Goal: Use online tool/utility: Utilize a website feature to perform a specific function

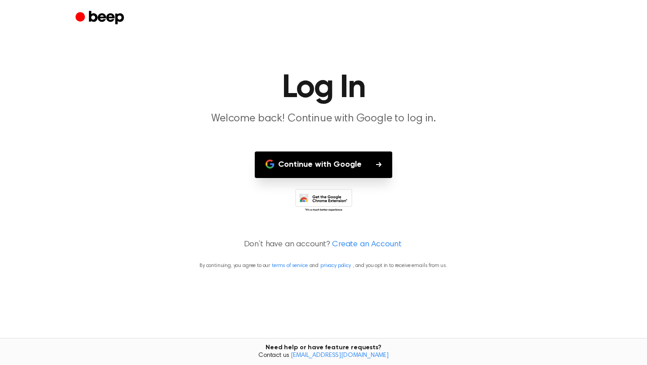
click at [334, 197] on icon at bounding box center [325, 203] width 42 height 16
click at [303, 157] on button "Continue with Google" at bounding box center [323, 164] width 137 height 26
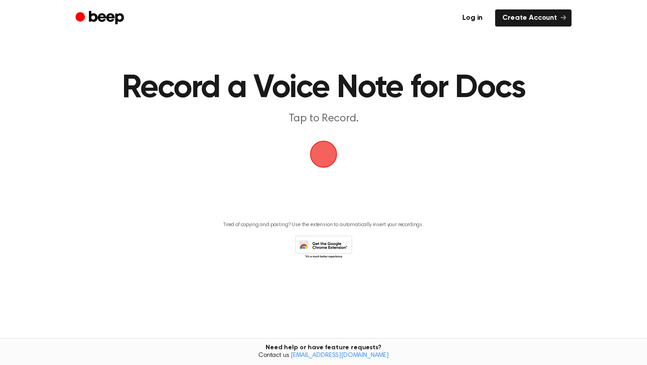
click at [325, 161] on span "button" at bounding box center [323, 154] width 38 height 38
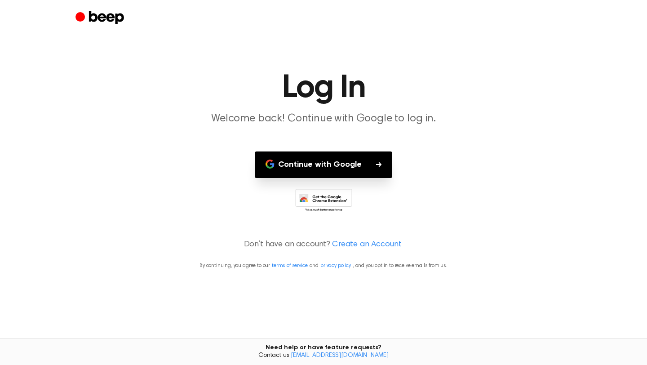
click at [325, 161] on button "Continue with Google" at bounding box center [323, 164] width 137 height 26
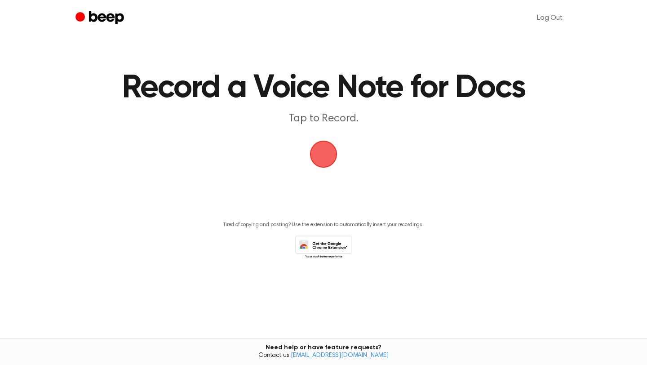
click at [332, 146] on span "button" at bounding box center [323, 154] width 44 height 44
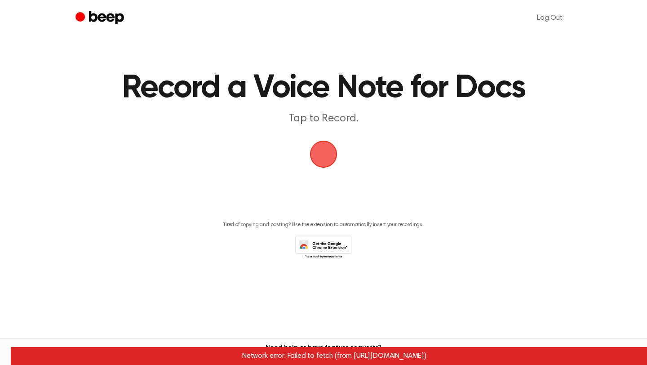
click at [359, 164] on main "Record a Voice Note for Docs Tap to Record. Tired of copying and pasting? Use t…" at bounding box center [323, 161] width 647 height 322
click at [325, 163] on span "button" at bounding box center [323, 154] width 44 height 44
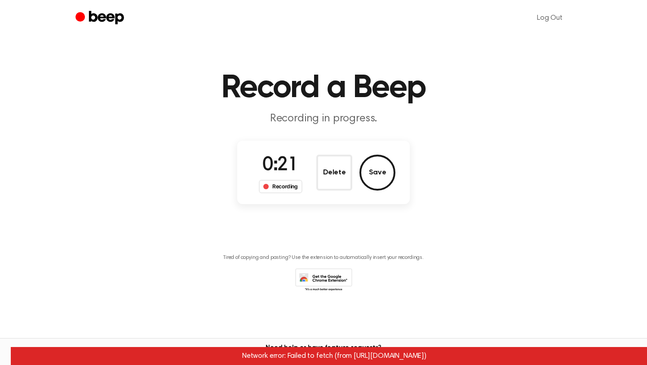
click at [345, 282] on icon at bounding box center [323, 280] width 57 height 25
click at [371, 185] on button "Save" at bounding box center [377, 172] width 36 height 36
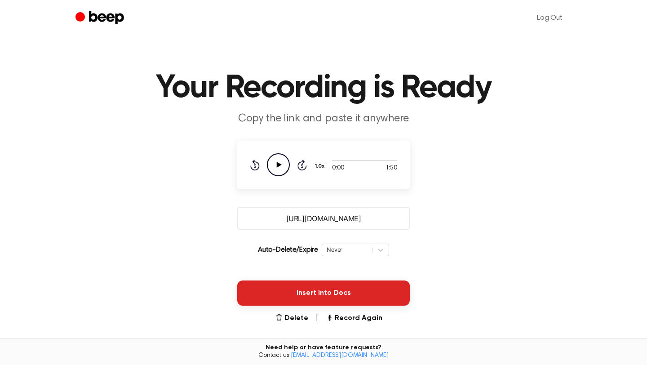
click at [340, 292] on button "Insert into Docs" at bounding box center [323, 292] width 172 height 25
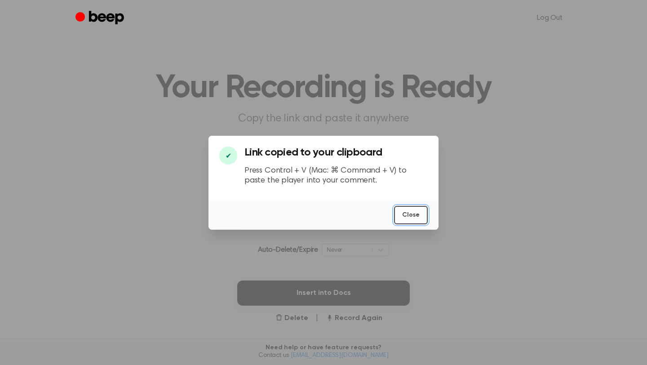
click at [410, 214] on button "Close" at bounding box center [411, 215] width 34 height 18
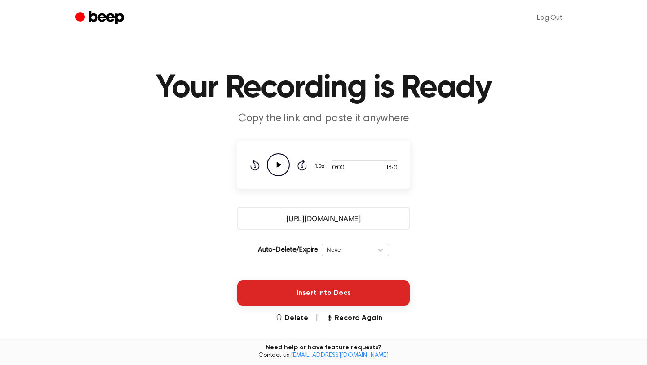
click at [392, 286] on button "Insert into Docs" at bounding box center [323, 292] width 172 height 25
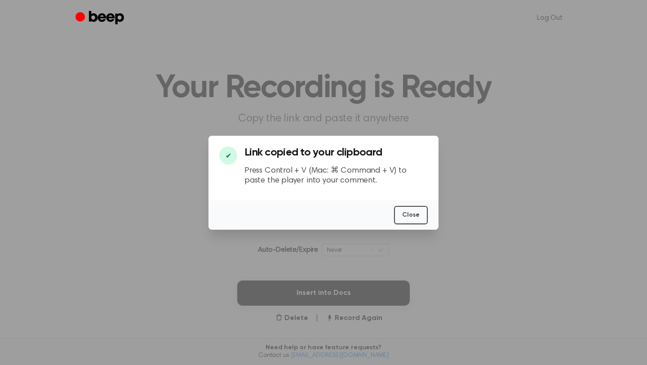
click at [410, 202] on div "Close" at bounding box center [323, 214] width 230 height 29
click at [411, 209] on button "Close" at bounding box center [411, 215] width 34 height 18
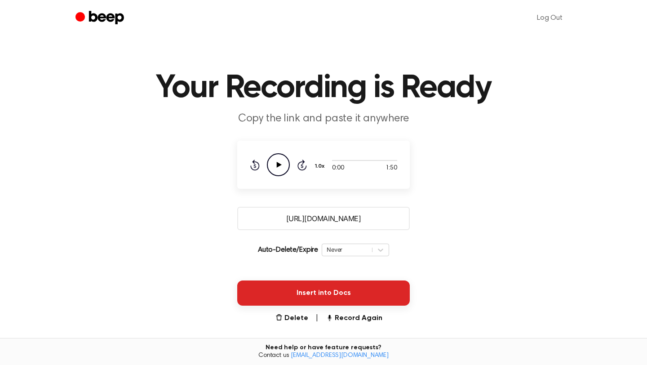
click at [303, 286] on button "Insert into Docs" at bounding box center [323, 292] width 172 height 25
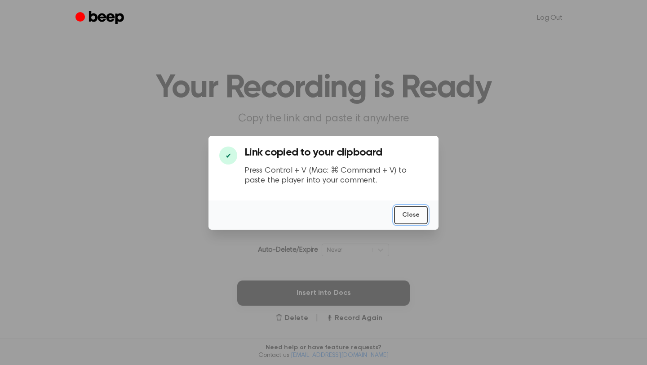
click at [421, 214] on button "Close" at bounding box center [411, 215] width 34 height 18
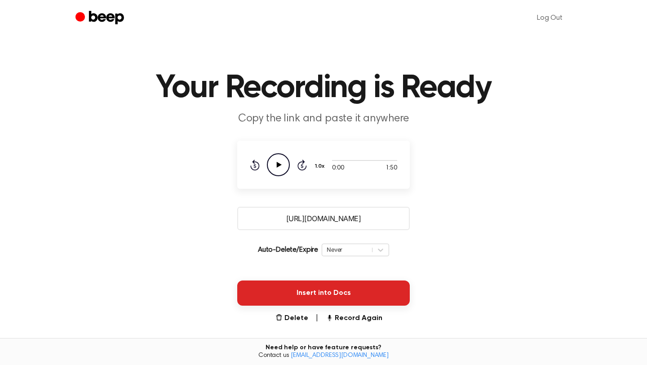
click at [305, 291] on button "Insert into Docs" at bounding box center [323, 292] width 172 height 25
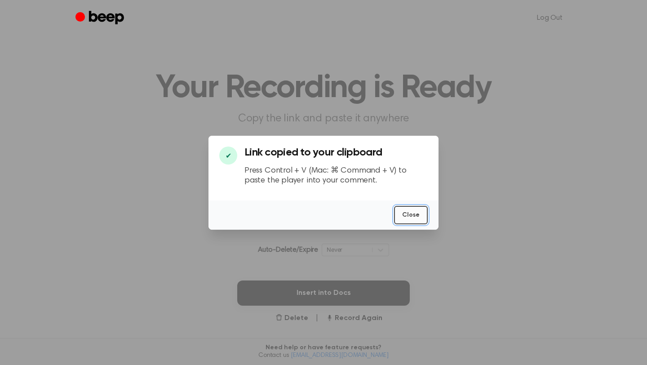
click at [413, 215] on button "Close" at bounding box center [411, 215] width 34 height 18
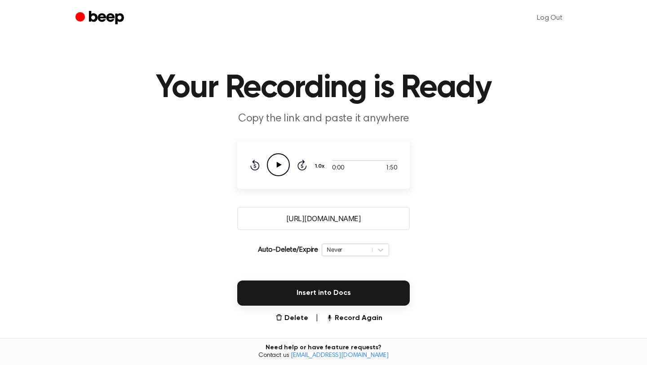
click at [117, 15] on icon "Beep" at bounding box center [106, 17] width 35 height 13
